Goal: Use online tool/utility

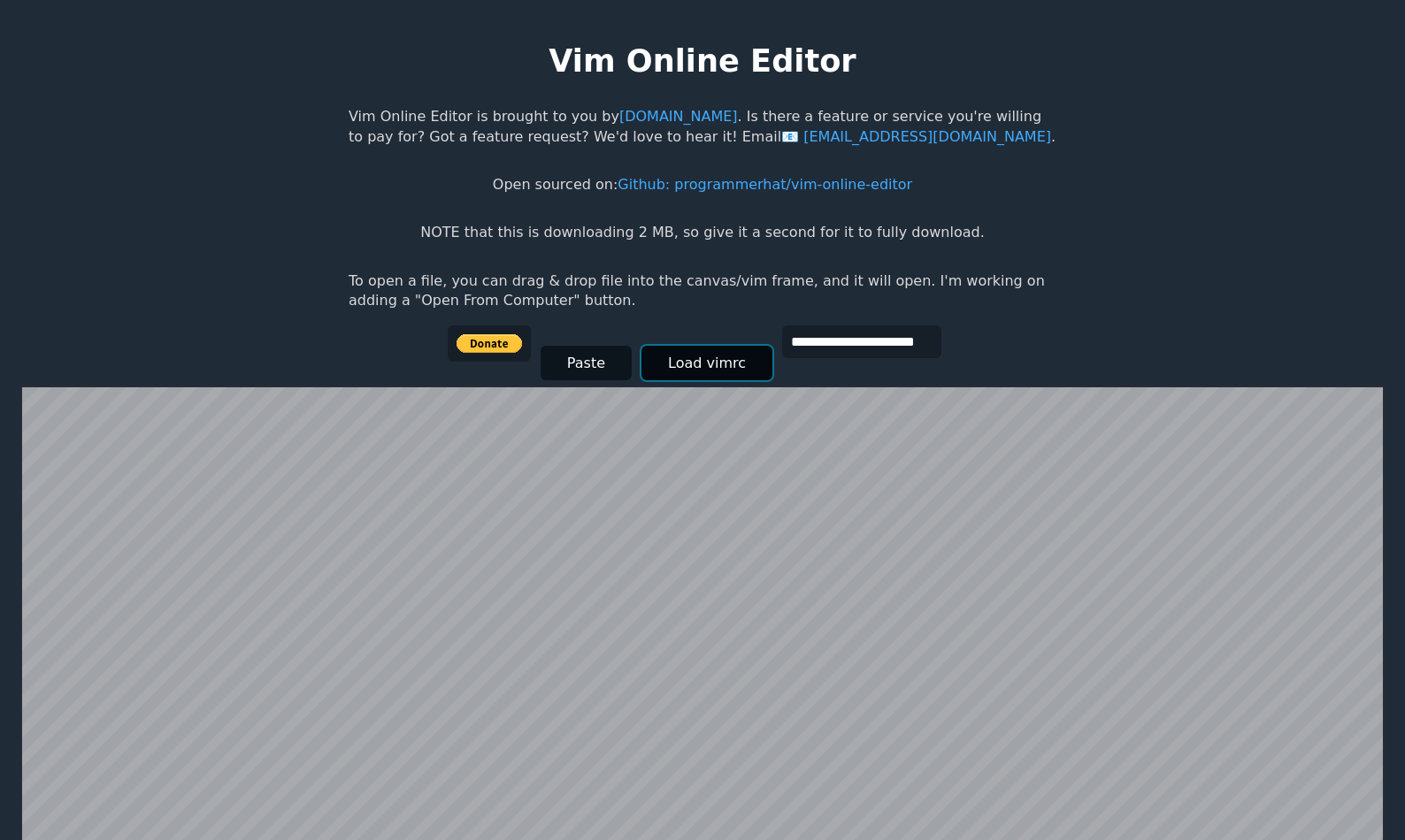
click at [711, 362] on button "Load vimrc" at bounding box center [707, 362] width 131 height 34
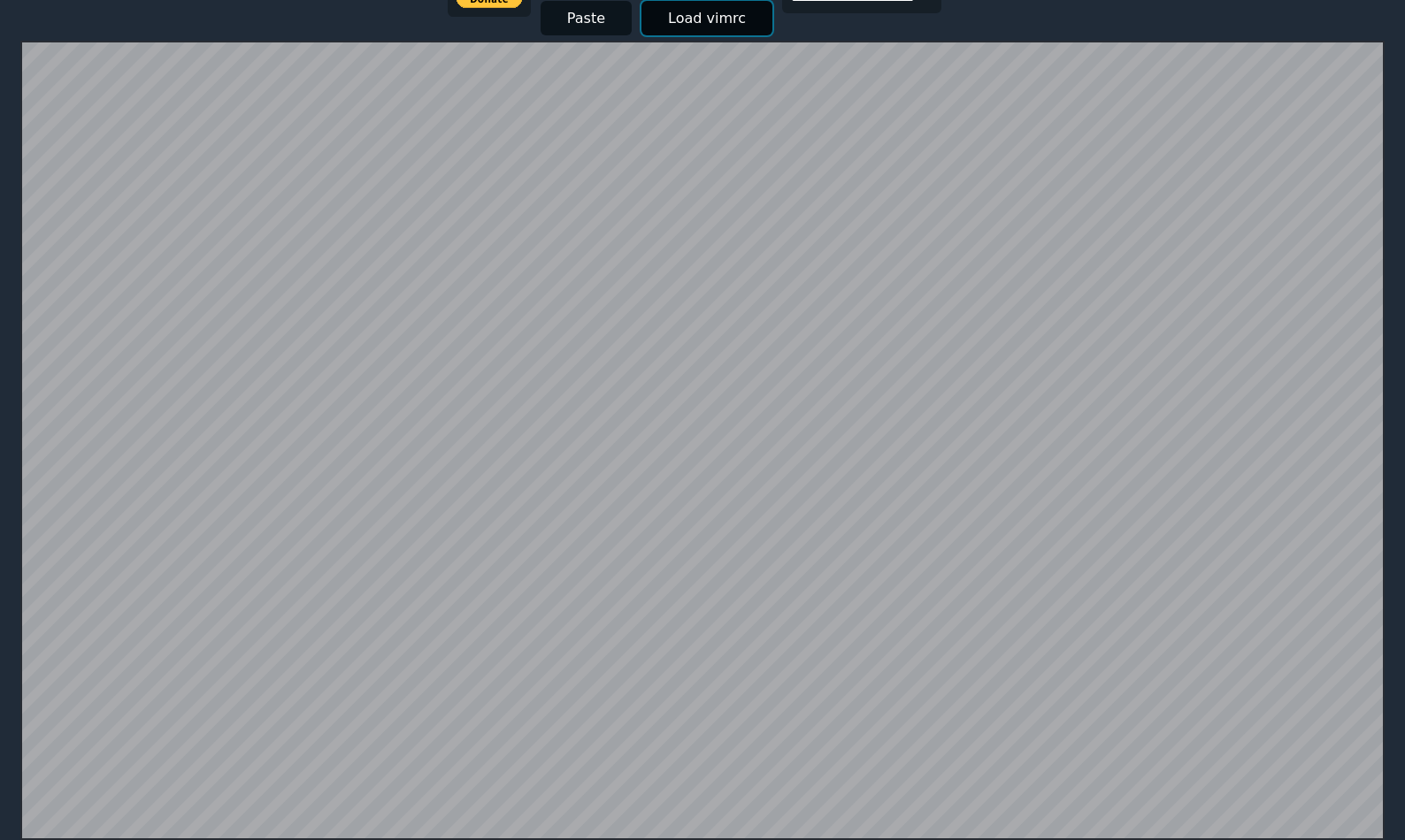
click at [703, 23] on button "Load vimrc" at bounding box center [707, 18] width 131 height 34
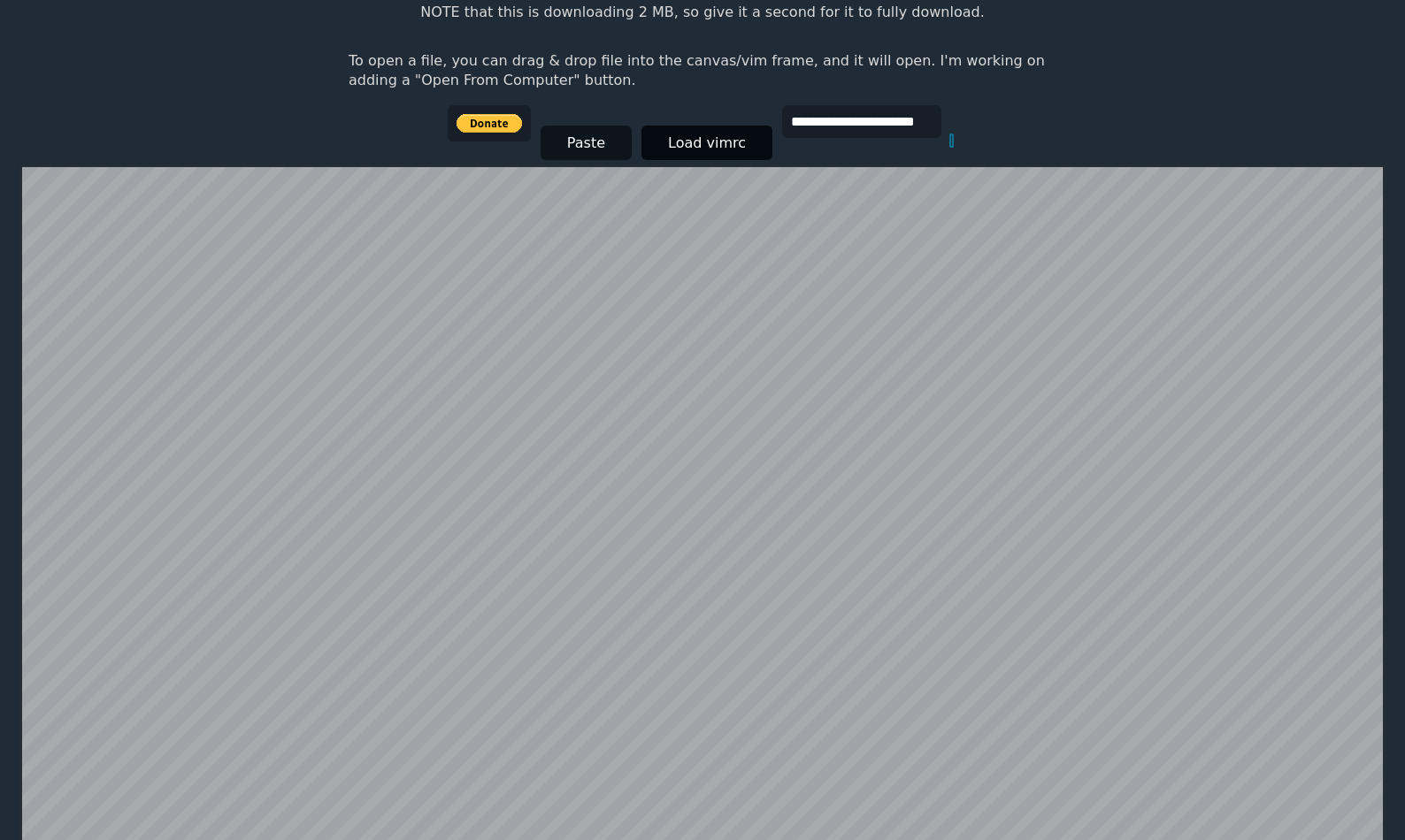
scroll to position [219, 0]
click at [698, 141] on button "Load vimrc" at bounding box center [707, 143] width 131 height 34
